Goal: Task Accomplishment & Management: Manage account settings

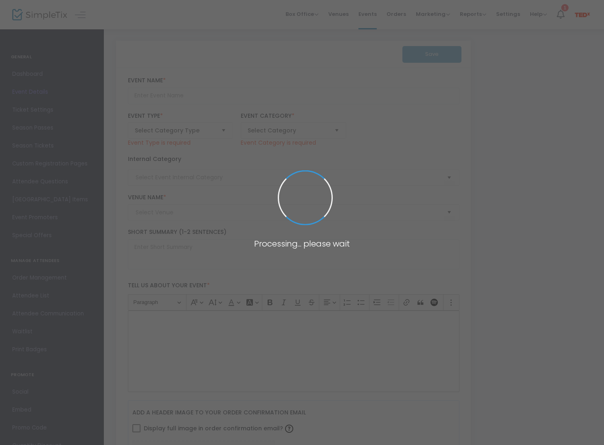
type input "YOUR MOMENT ON THE RED RUG"
type textarea "[PERSON_NAME]'s most inspiring evening of ideas and connection! Get exclusive a…"
type input "Grab your Ticket"
type input "[GEOGRAPHIC_DATA]"
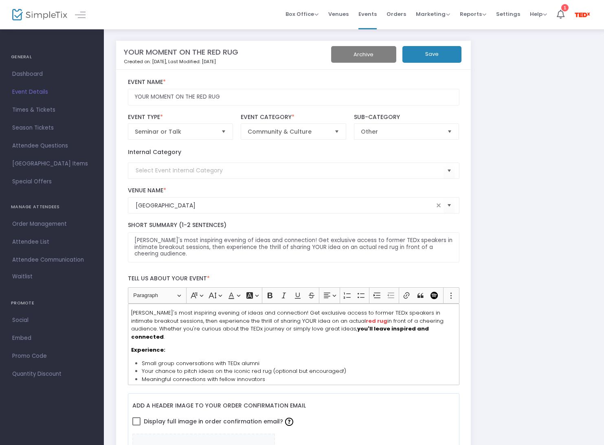
click at [38, 72] on span "Dashboard" at bounding box center [51, 74] width 79 height 11
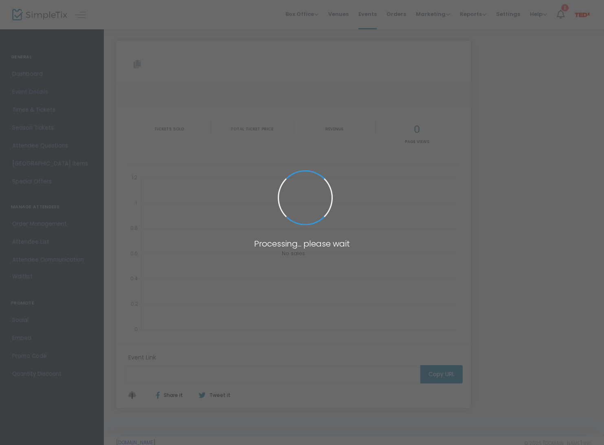
type input "[URL][DOMAIN_NAME]"
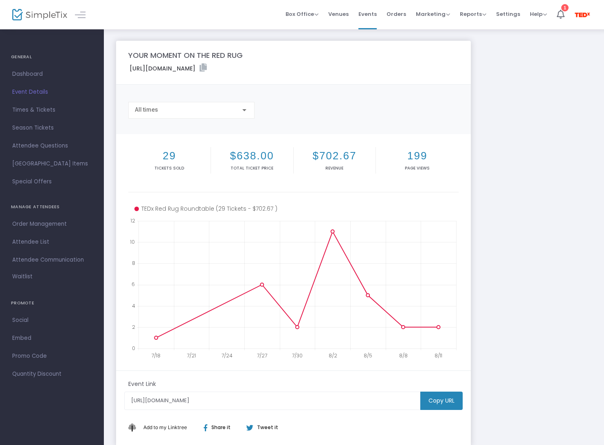
click at [445, 400] on m-button "Copy URL" at bounding box center [441, 400] width 42 height 18
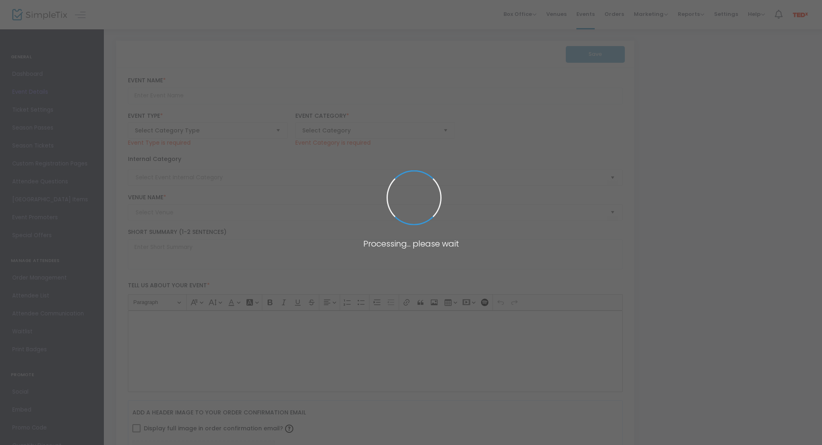
type input "YOUR MOMENT ON THE RED RUG"
type textarea "[PERSON_NAME]'s most inspiring evening of ideas and connection! Get exclusive a…"
type input "Grab your Ticket"
type input "[GEOGRAPHIC_DATA]"
